Goal: Task Accomplishment & Management: Complete application form

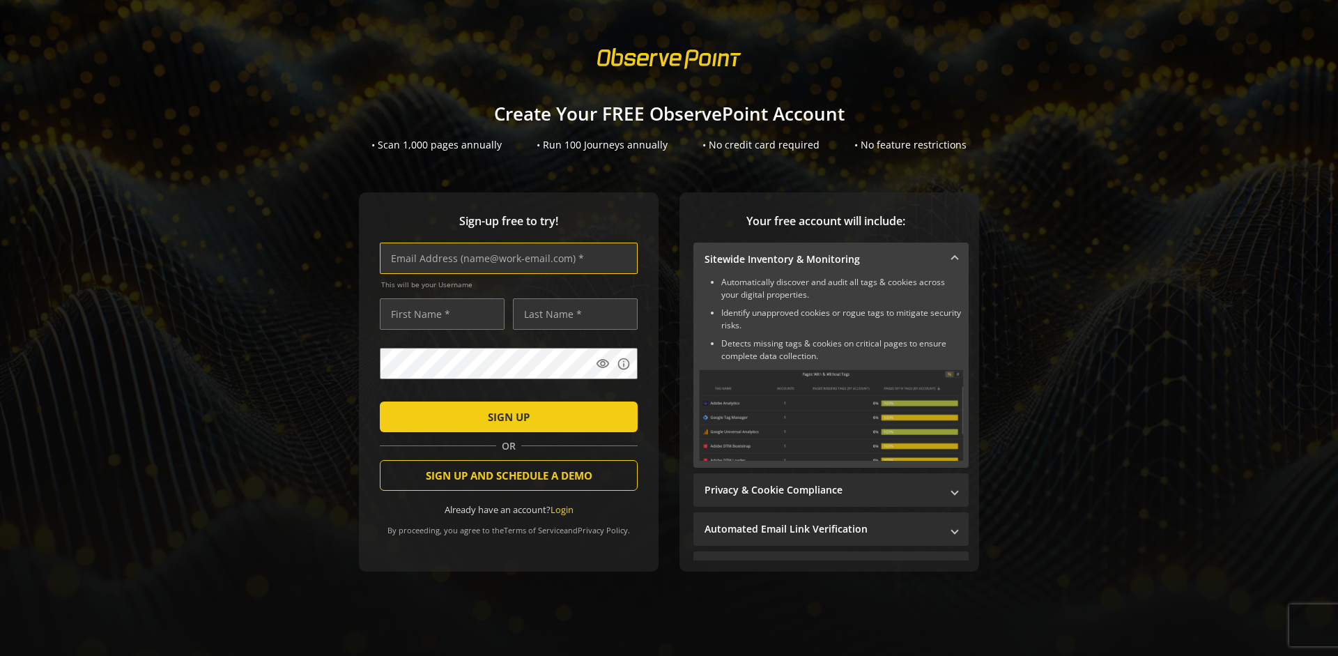
click at [505, 258] on input "text" at bounding box center [509, 258] width 258 height 31
type input "[EMAIL_ADDRESS][DOMAIN_NAME]"
click at [438, 314] on input "text" at bounding box center [442, 313] width 125 height 31
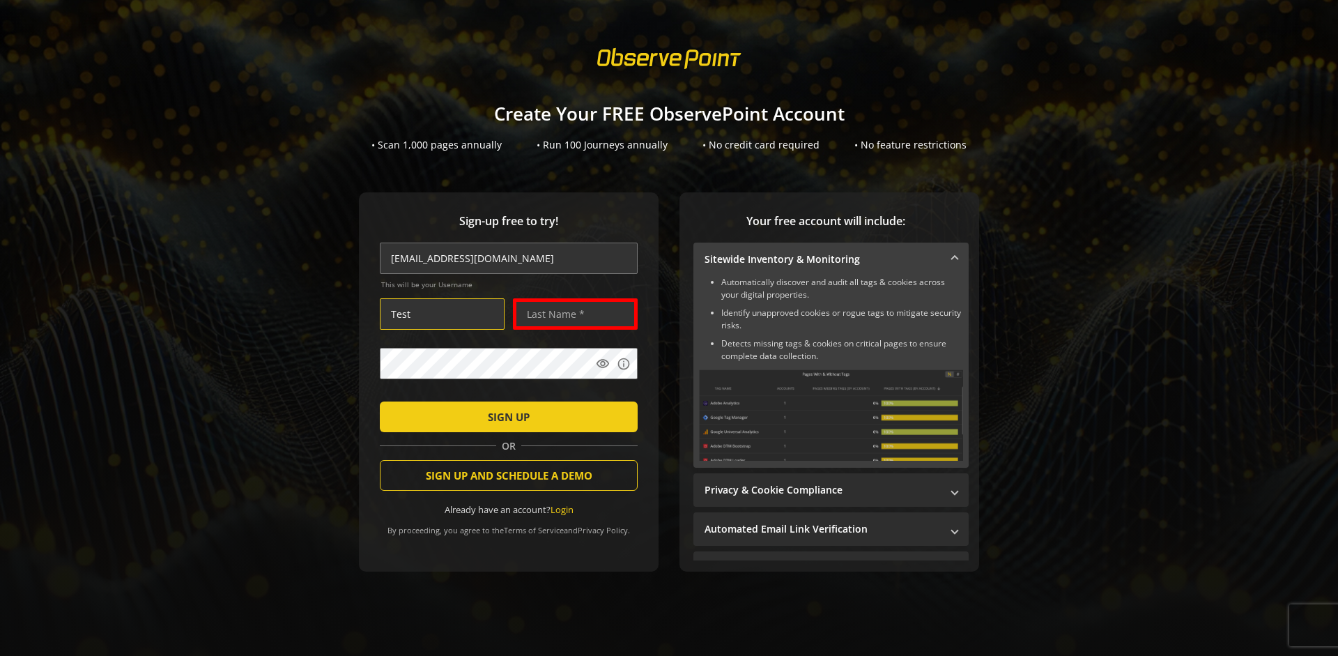
type input "Test"
click at [571, 314] on input "text" at bounding box center [575, 313] width 125 height 31
type input "Test"
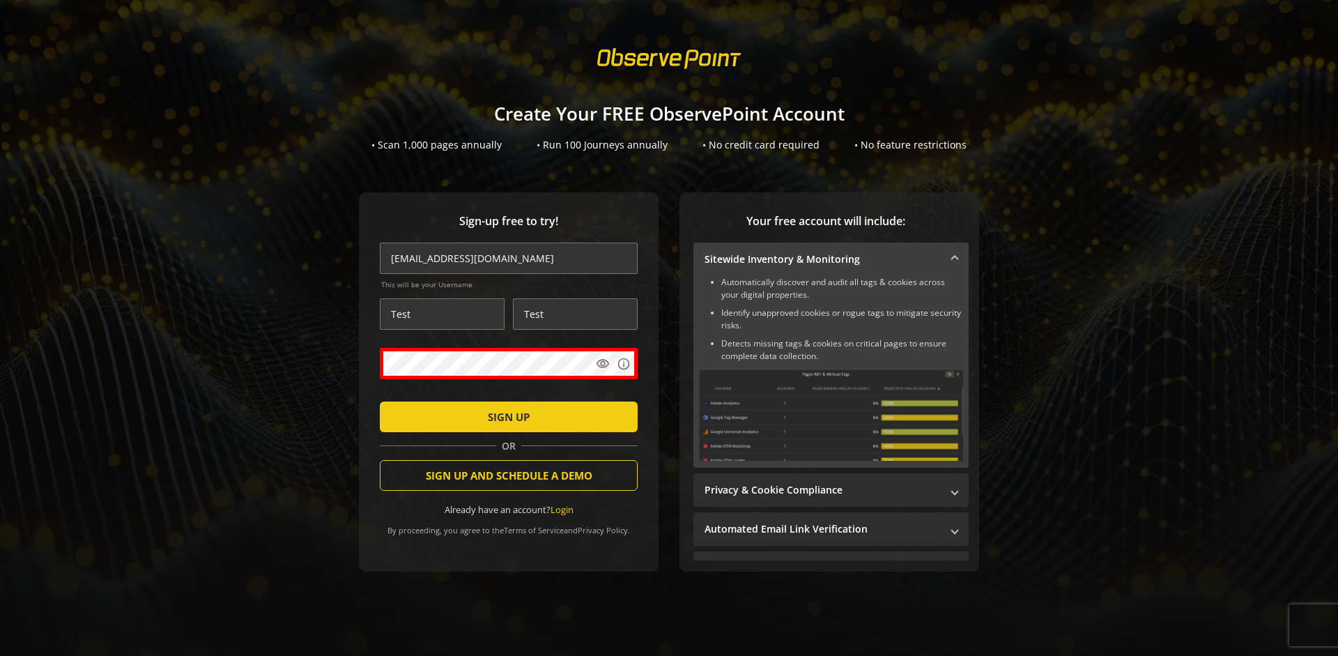
click at [505, 416] on span "SIGN UP" at bounding box center [509, 416] width 42 height 25
